Goal: Information Seeking & Learning: Learn about a topic

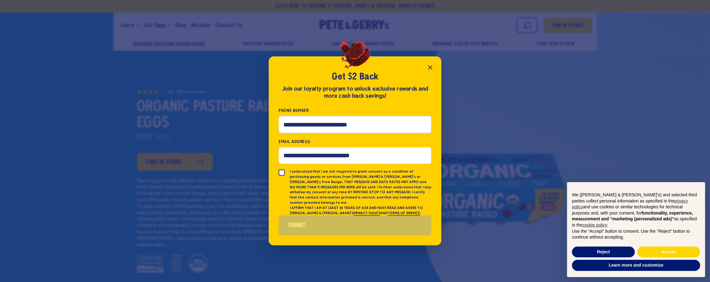
click at [431, 67] on icon "Close popup" at bounding box center [429, 67] width 7 height 7
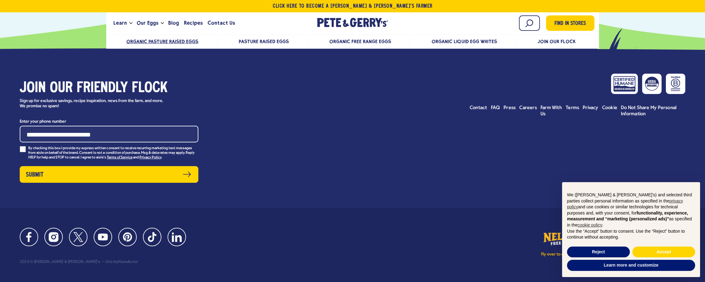
scroll to position [3223, 0]
click at [506, 110] on span "Press" at bounding box center [510, 107] width 12 height 5
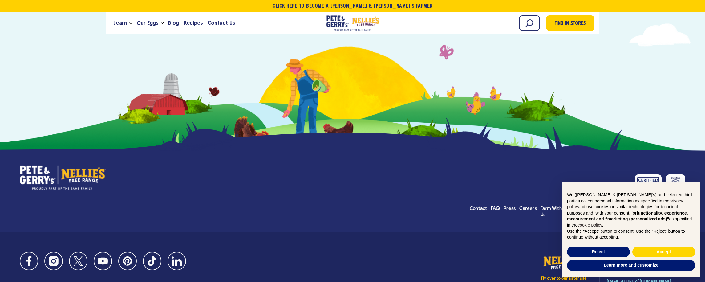
scroll to position [1209, 0]
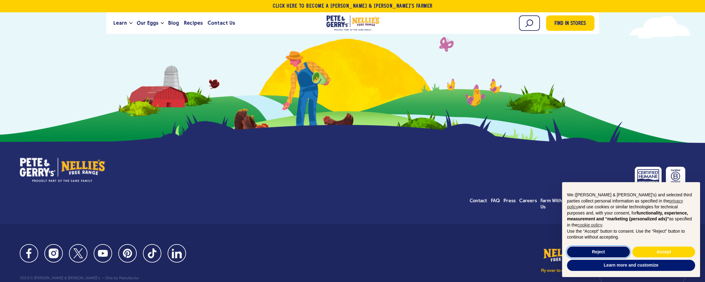
click at [609, 253] on button "Reject" at bounding box center [598, 251] width 63 height 11
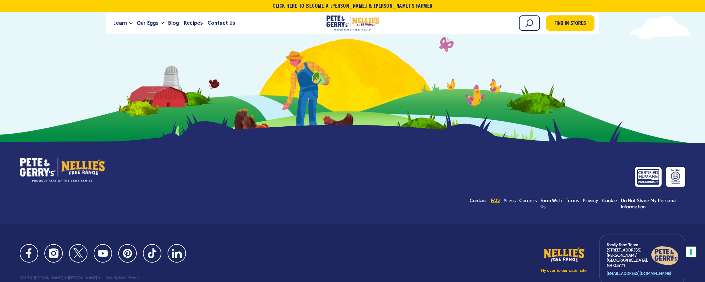
click at [495, 198] on span "FAQ" at bounding box center [495, 200] width 9 height 5
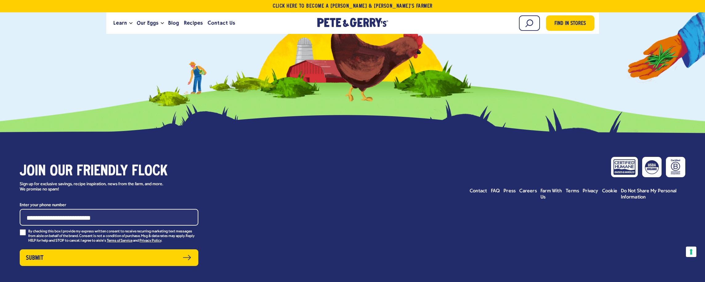
scroll to position [3481, 0]
